Goal: Transaction & Acquisition: Purchase product/service

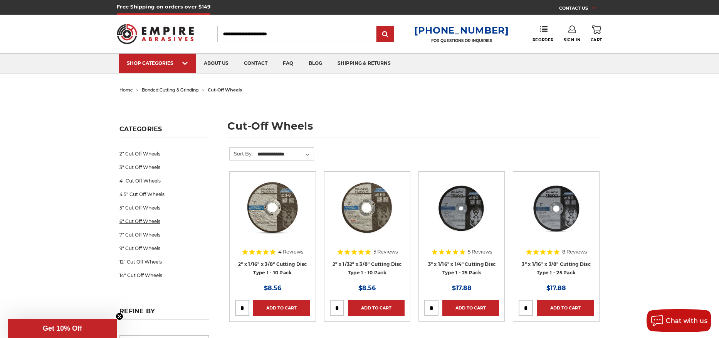
click at [136, 221] on link "6" Cut Off Wheels" at bounding box center [164, 220] width 89 height 13
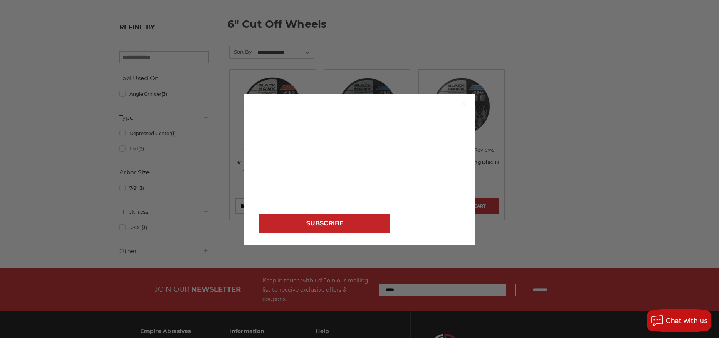
scroll to position [116, 0]
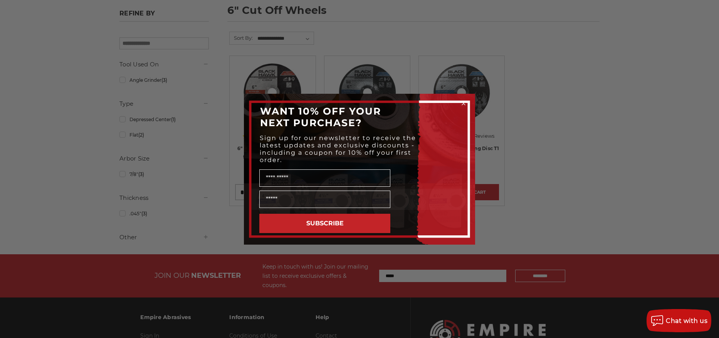
click at [544, 158] on div "Close dialog WANT 10% OFF YOUR NEXT PURCHASE? Sign up for our newsletter to rec…" at bounding box center [359, 169] width 719 height 338
click at [552, 160] on div "Close dialog WANT 10% OFF YOUR NEXT PURCHASE? Sign up for our newsletter to rec…" at bounding box center [359, 169] width 719 height 338
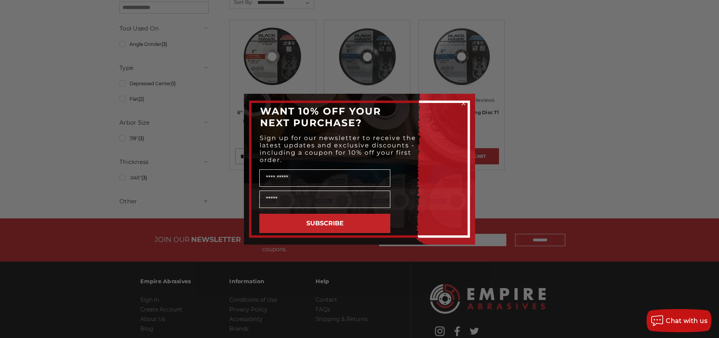
scroll to position [154, 0]
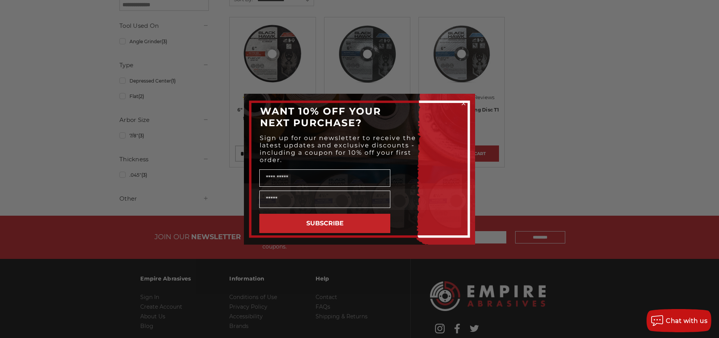
click at [462, 103] on circle "Close dialog" at bounding box center [463, 102] width 7 height 7
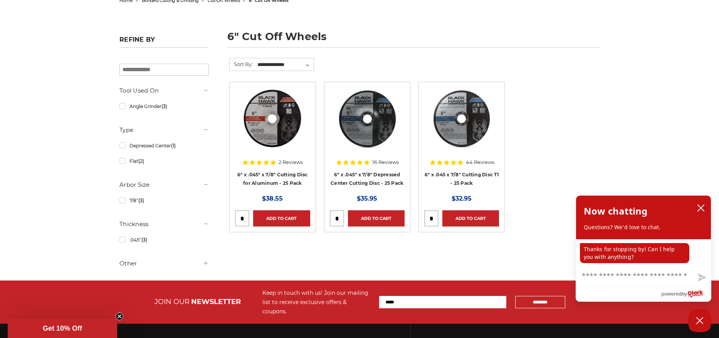
scroll to position [13, 0]
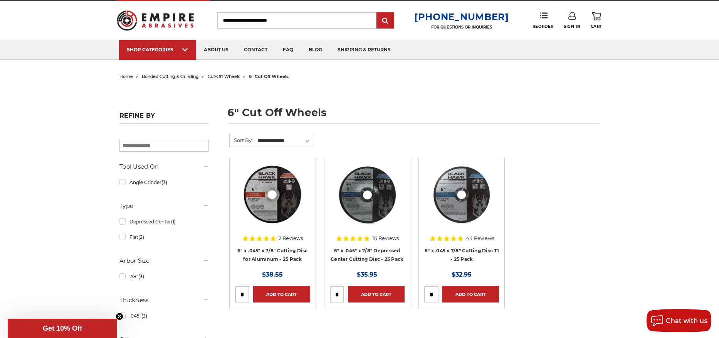
click at [278, 21] on input "Search" at bounding box center [296, 20] width 159 height 16
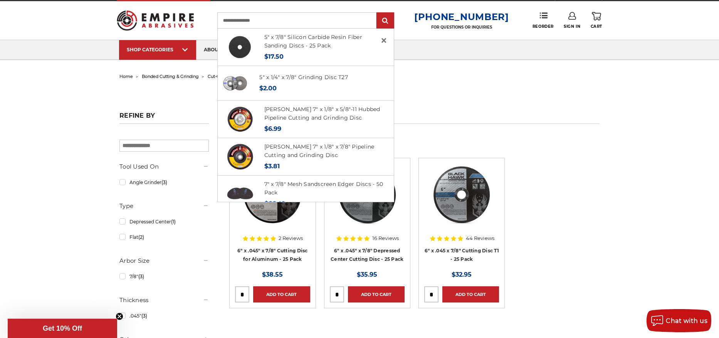
type input "**********"
